Goal: Entertainment & Leisure: Consume media (video, audio)

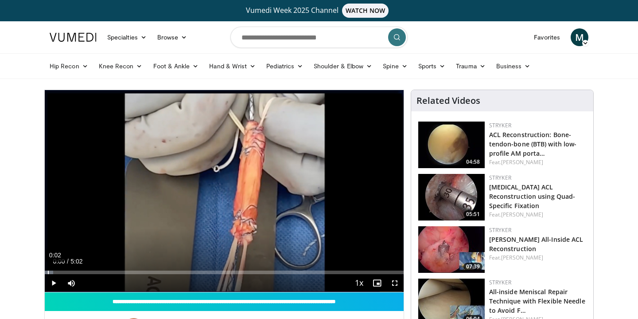
click at [48, 273] on div "0:02" at bounding box center [48, 272] width 1 height 4
click at [55, 272] on div "0:08" at bounding box center [55, 272] width 1 height 4
click at [65, 272] on div "0:16" at bounding box center [65, 272] width 1 height 4
click at [81, 272] on div "0:30" at bounding box center [81, 272] width 1 height 4
click at [94, 272] on div "0:41" at bounding box center [94, 272] width 1 height 4
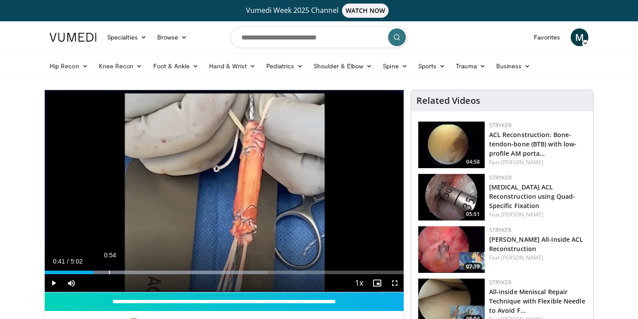
click at [109, 271] on div "0:54" at bounding box center [109, 272] width 1 height 4
click at [120, 272] on div "1:03" at bounding box center [120, 272] width 1 height 4
click at [130, 273] on div "1:12" at bounding box center [130, 272] width 1 height 4
click at [136, 272] on div "1:16" at bounding box center [136, 272] width 1 height 4
click at [53, 281] on span "Video Player" at bounding box center [54, 283] width 18 height 18
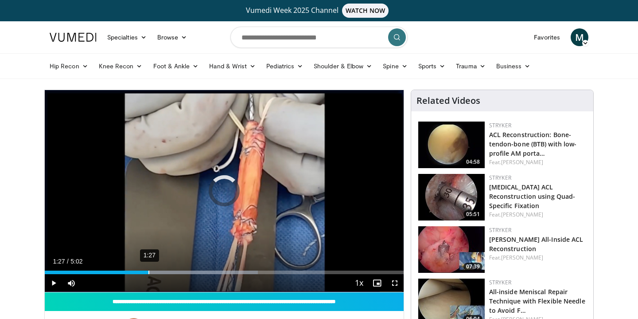
click at [149, 273] on div "1:27" at bounding box center [149, 272] width 1 height 4
click at [158, 272] on div "1:35" at bounding box center [158, 272] width 1 height 4
click at [170, 272] on div "1:45" at bounding box center [170, 272] width 1 height 4
click at [181, 272] on div "1:54" at bounding box center [181, 272] width 1 height 4
click at [191, 272] on div "2:02" at bounding box center [190, 272] width 1 height 4
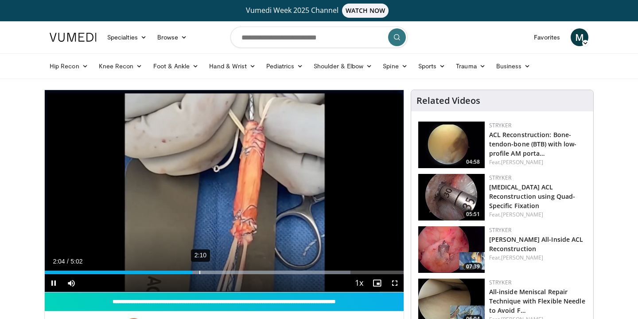
click at [199, 271] on div "2:10" at bounding box center [199, 272] width 1 height 4
click at [208, 273] on div "2:17" at bounding box center [207, 272] width 1 height 4
click at [219, 273] on div "2:26" at bounding box center [219, 272] width 1 height 4
click at [225, 272] on div "2:31" at bounding box center [225, 272] width 1 height 4
click at [233, 272] on div "2:38" at bounding box center [233, 272] width 1 height 4
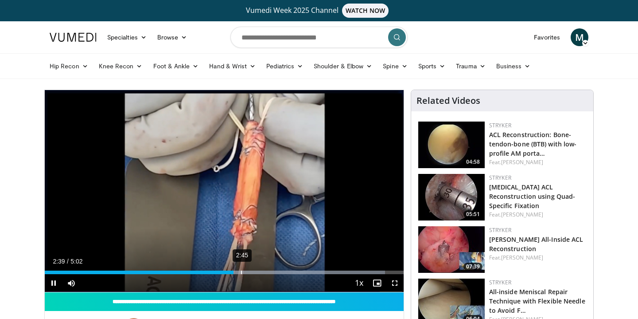
click at [241, 271] on div "2:45" at bounding box center [241, 272] width 1 height 4
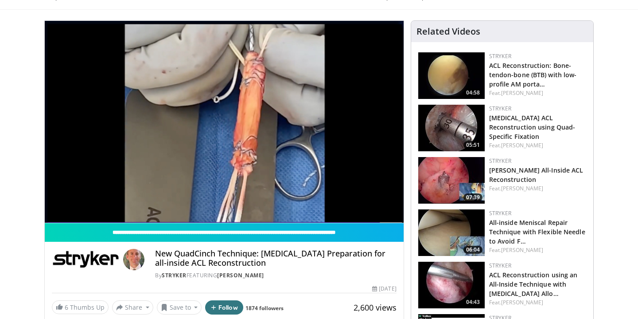
scroll to position [69, 0]
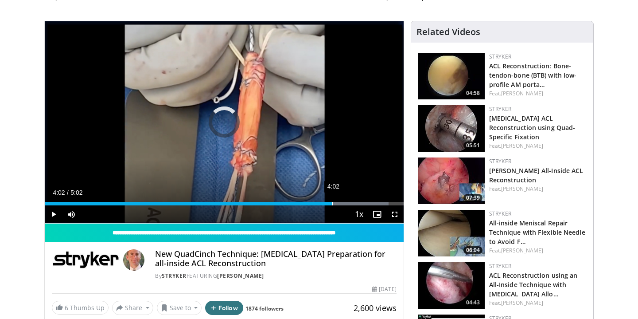
click at [332, 202] on div "4:02" at bounding box center [332, 204] width 1 height 4
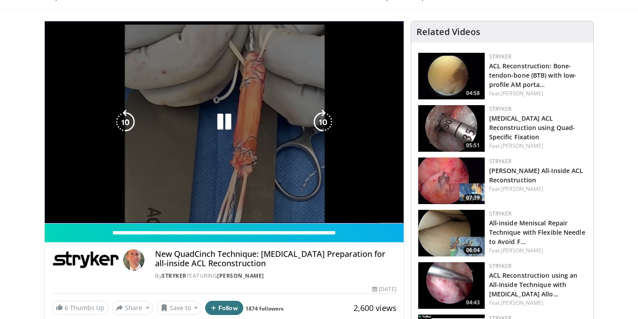
click at [326, 202] on video-js "**********" at bounding box center [224, 122] width 359 height 202
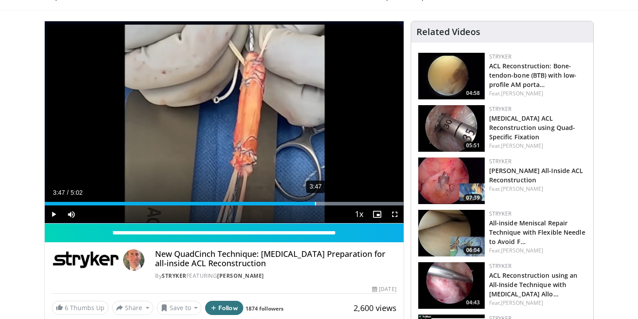
click at [315, 203] on div "3:47" at bounding box center [315, 204] width 1 height 4
